Goal: Navigation & Orientation: Find specific page/section

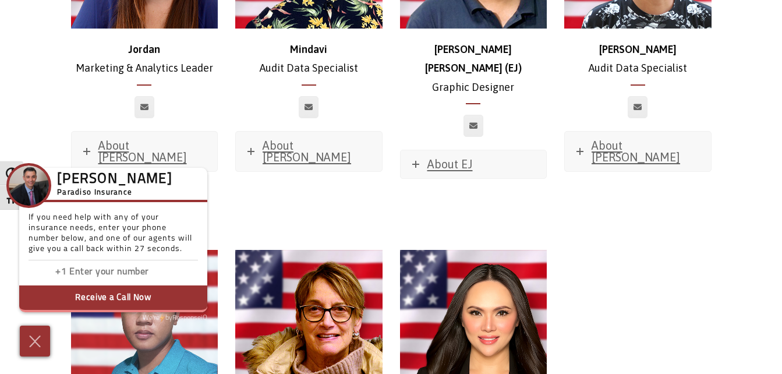
scroll to position [6362, 0]
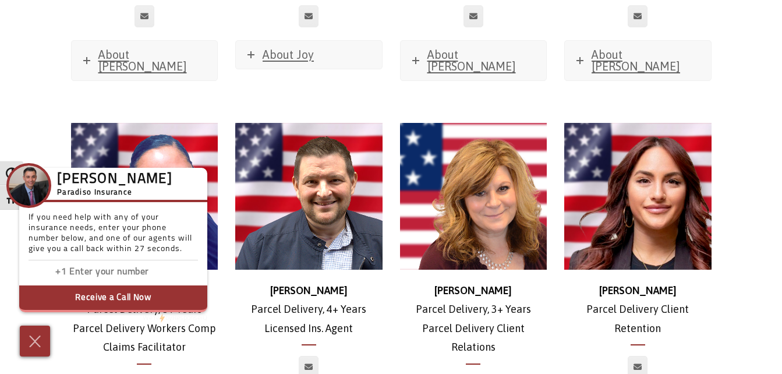
scroll to position [2090, 0]
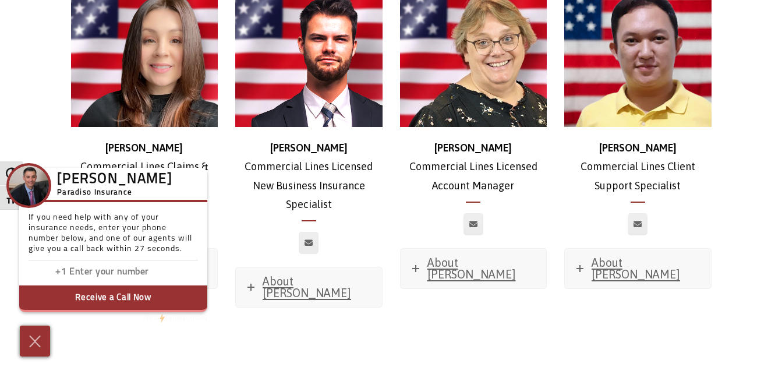
scroll to position [1036, 0]
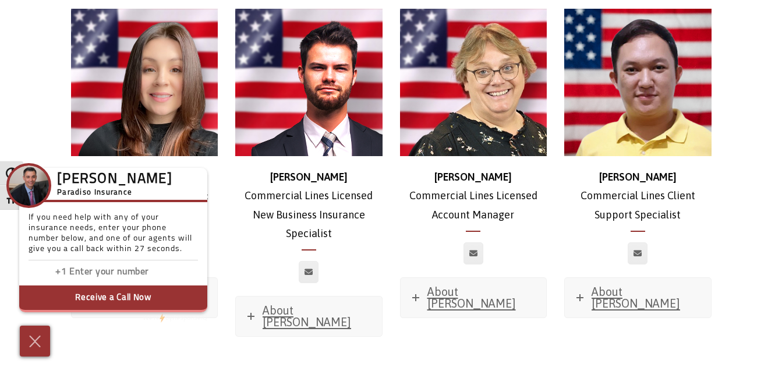
click at [158, 119] on img at bounding box center [144, 82] width 147 height 147
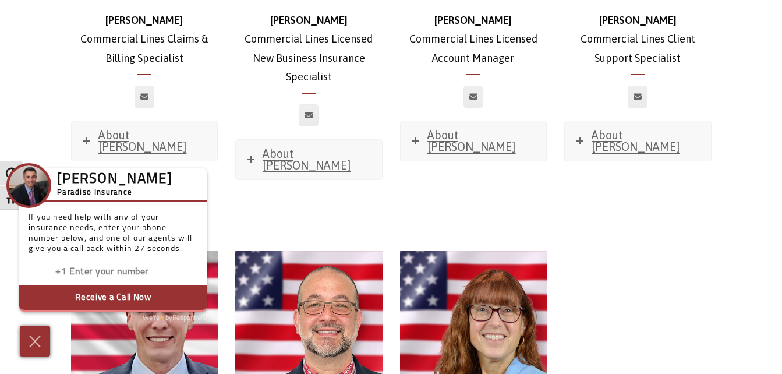
scroll to position [1199, 0]
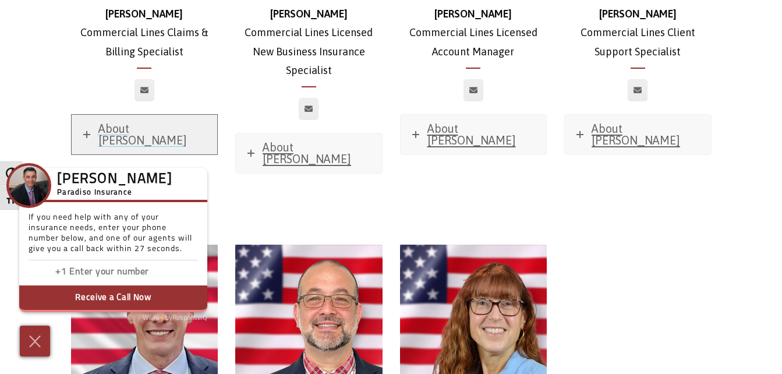
click at [132, 122] on span "About [PERSON_NAME]" at bounding box center [142, 134] width 89 height 25
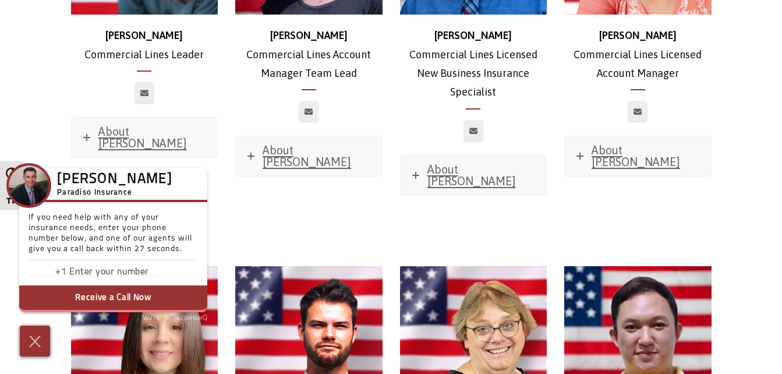
scroll to position [779, 0]
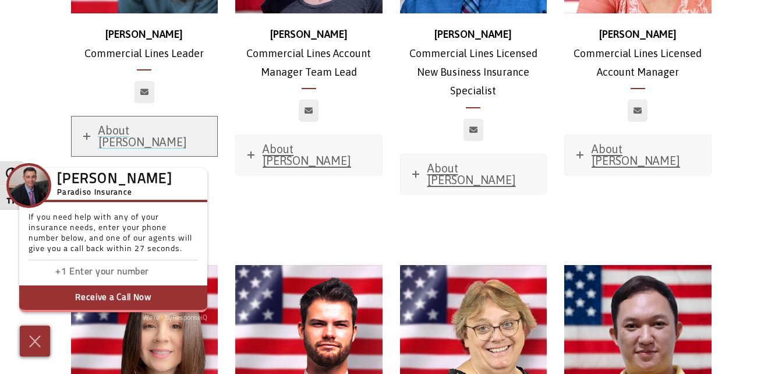
click at [118, 123] on span "About [PERSON_NAME]" at bounding box center [142, 135] width 89 height 25
